Goal: Transaction & Acquisition: Subscribe to service/newsletter

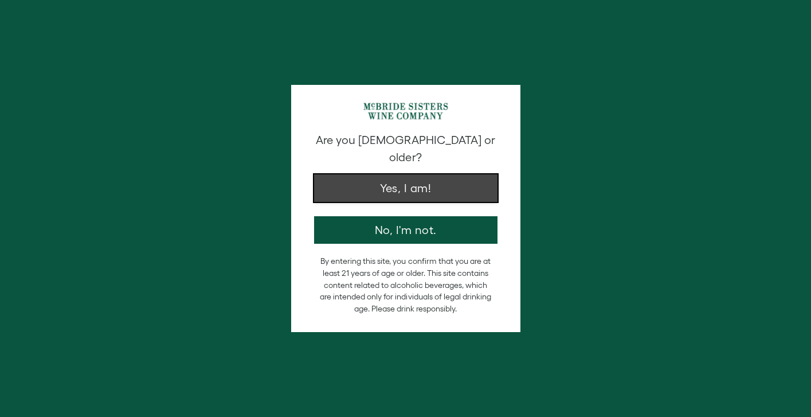
click at [371, 174] on button "Yes, I am!" at bounding box center [405, 188] width 183 height 28
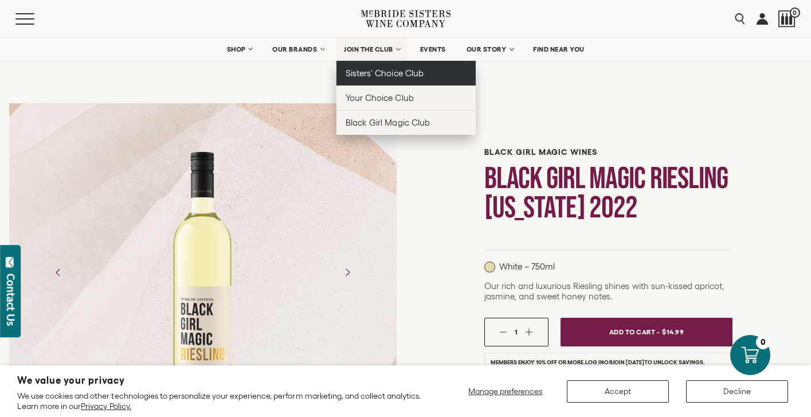
click at [366, 73] on span "Sisters' Choice Club" at bounding box center [384, 73] width 77 height 10
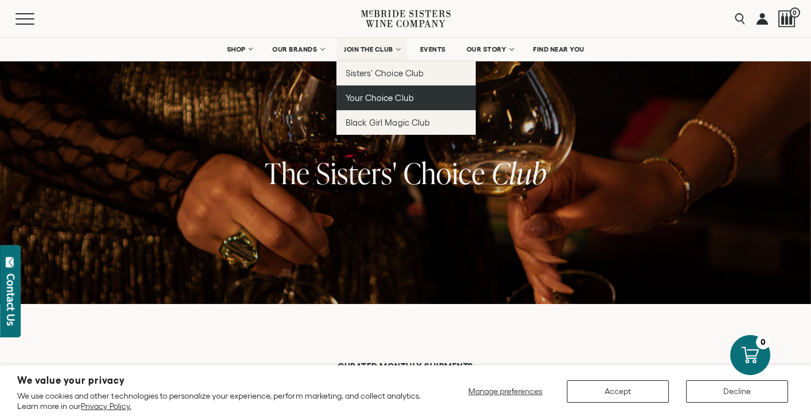
click at [378, 93] on span "Your Choice Club" at bounding box center [380, 98] width 68 height 10
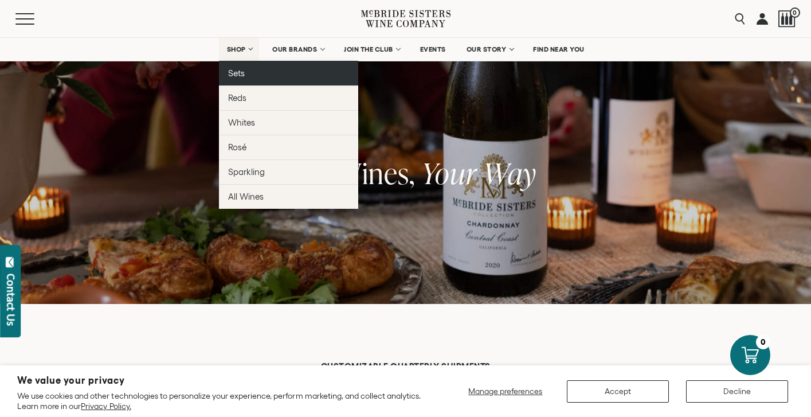
click at [237, 72] on span "Sets" at bounding box center [236, 73] width 17 height 10
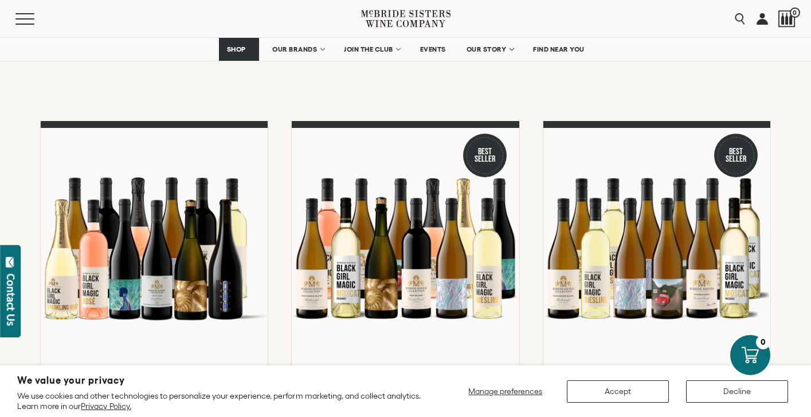
scroll to position [107, 0]
